Goal: Navigation & Orientation: Find specific page/section

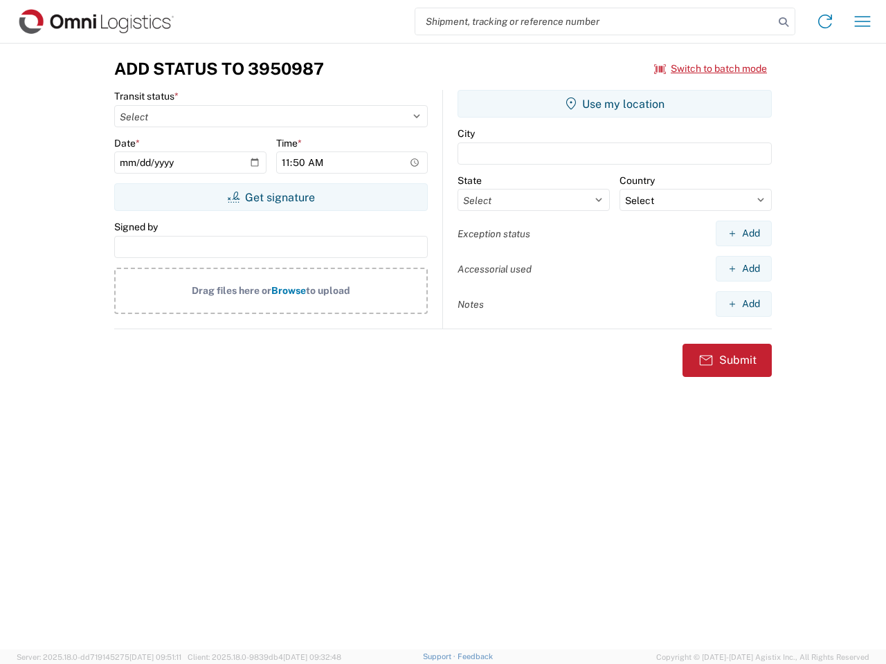
click at [594, 21] on input "search" at bounding box center [594, 21] width 358 height 26
click at [783, 22] on icon at bounding box center [783, 21] width 19 height 19
click at [825, 21] on icon at bounding box center [825, 21] width 22 height 22
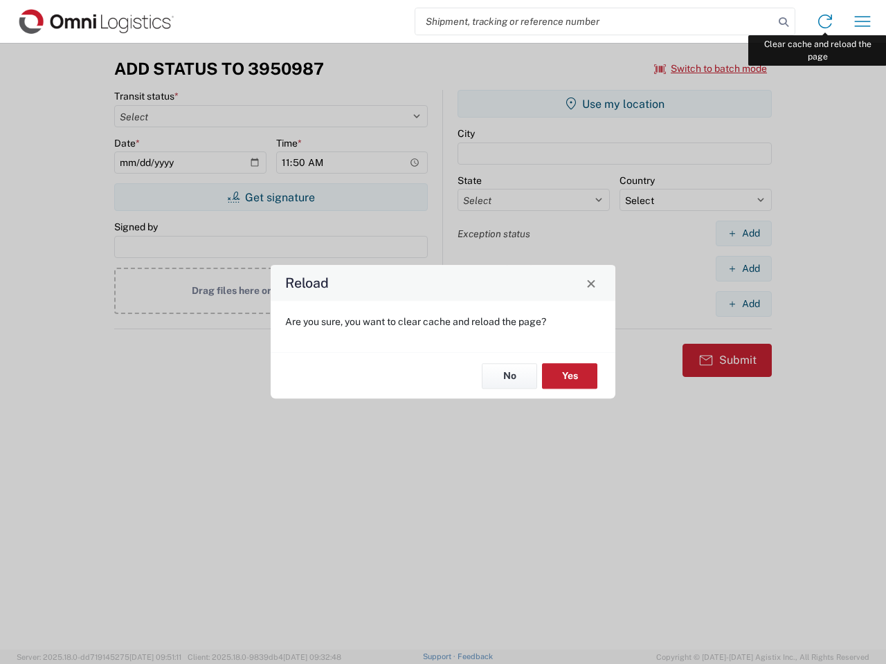
click at [862, 21] on div "Reload Are you sure, you want to clear cache and reload the page? No Yes" at bounding box center [443, 332] width 886 height 664
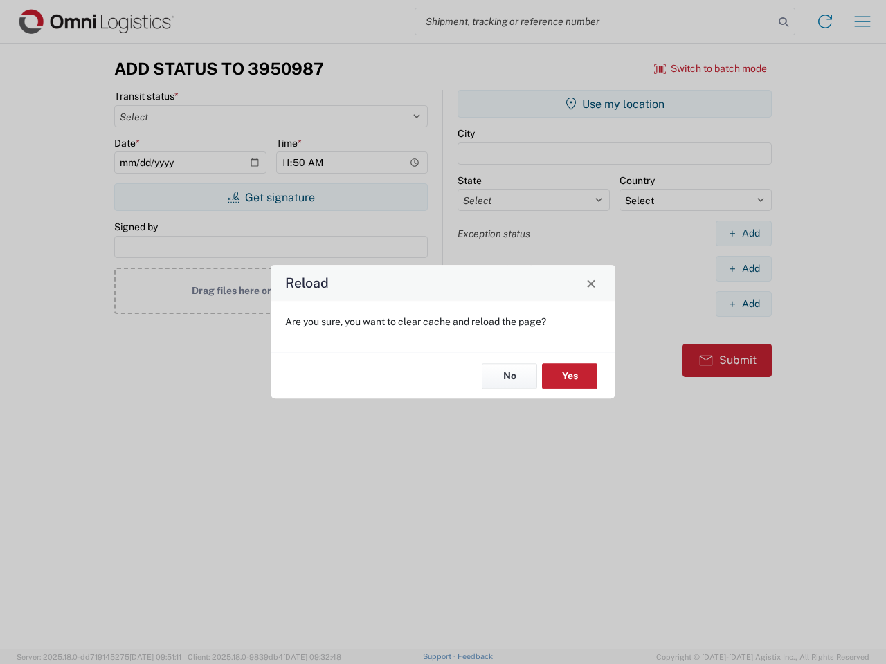
click at [711, 69] on div "Reload Are you sure, you want to clear cache and reload the page? No Yes" at bounding box center [443, 332] width 886 height 664
click at [271, 197] on div "Reload Are you sure, you want to clear cache and reload the page? No Yes" at bounding box center [443, 332] width 886 height 664
click at [614, 104] on div "Reload Are you sure, you want to clear cache and reload the page? No Yes" at bounding box center [443, 332] width 886 height 664
click at [743, 233] on div "Reload Are you sure, you want to clear cache and reload the page? No Yes" at bounding box center [443, 332] width 886 height 664
click at [743, 268] on div "Reload Are you sure, you want to clear cache and reload the page? No Yes" at bounding box center [443, 332] width 886 height 664
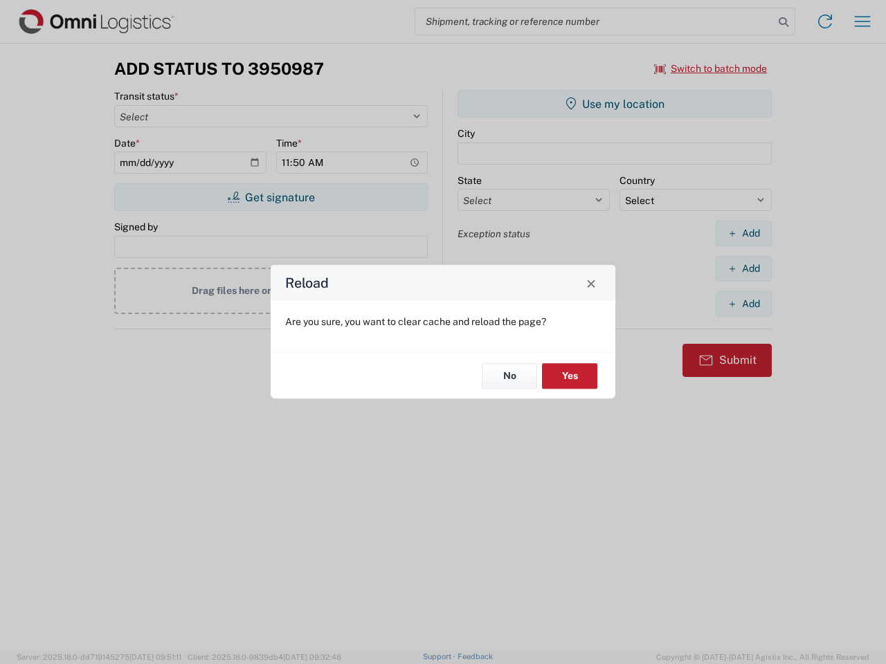
click at [743, 304] on div "Reload Are you sure, you want to clear cache and reload the page? No Yes" at bounding box center [443, 332] width 886 height 664
